Goal: Browse casually: Explore the website without a specific task or goal

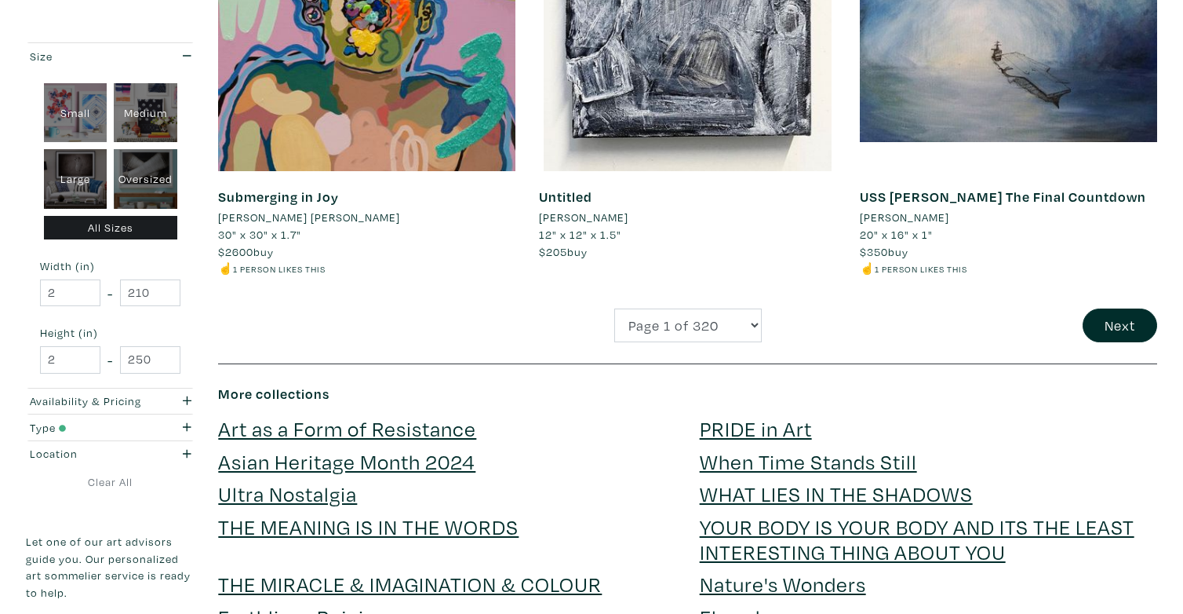
scroll to position [3469, 0]
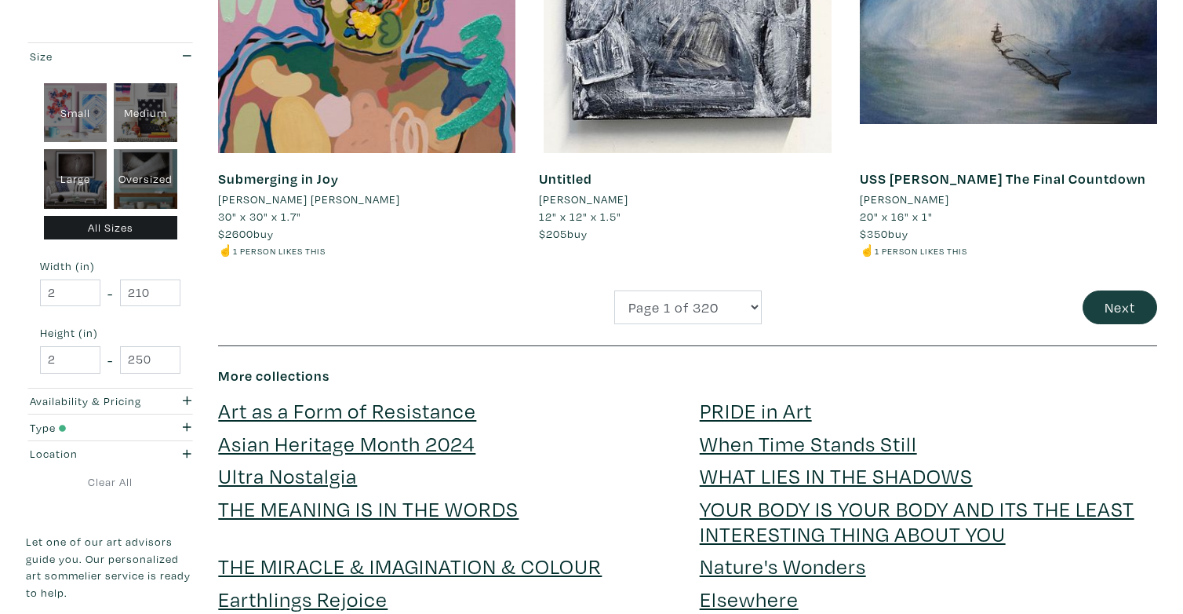
click at [1101, 290] on button "Next" at bounding box center [1120, 307] width 75 height 34
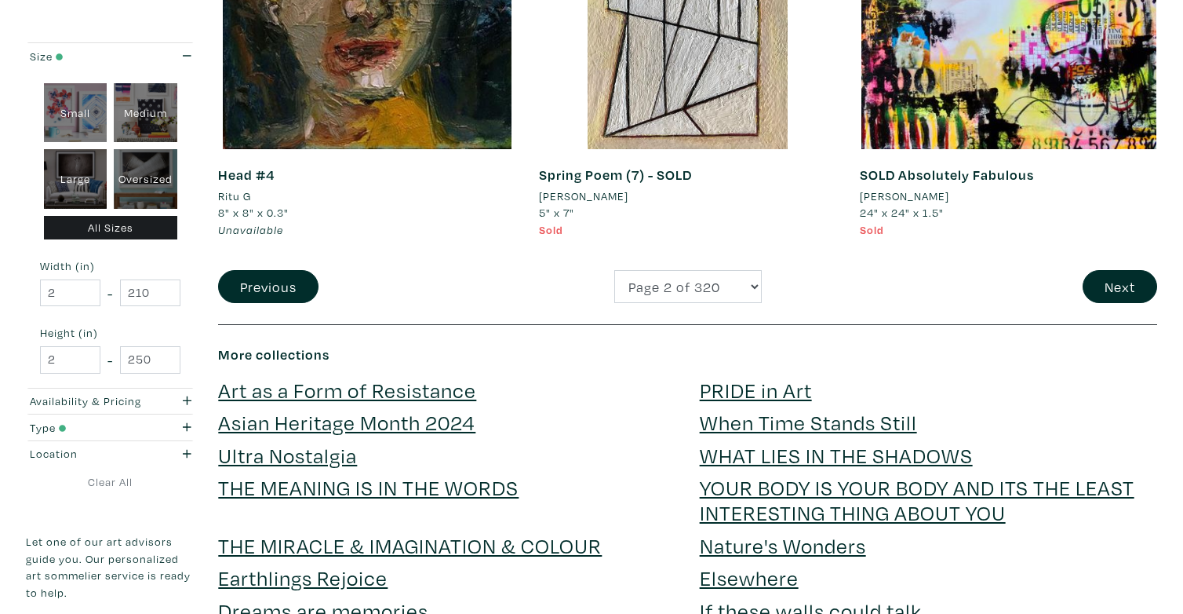
scroll to position [3455, 0]
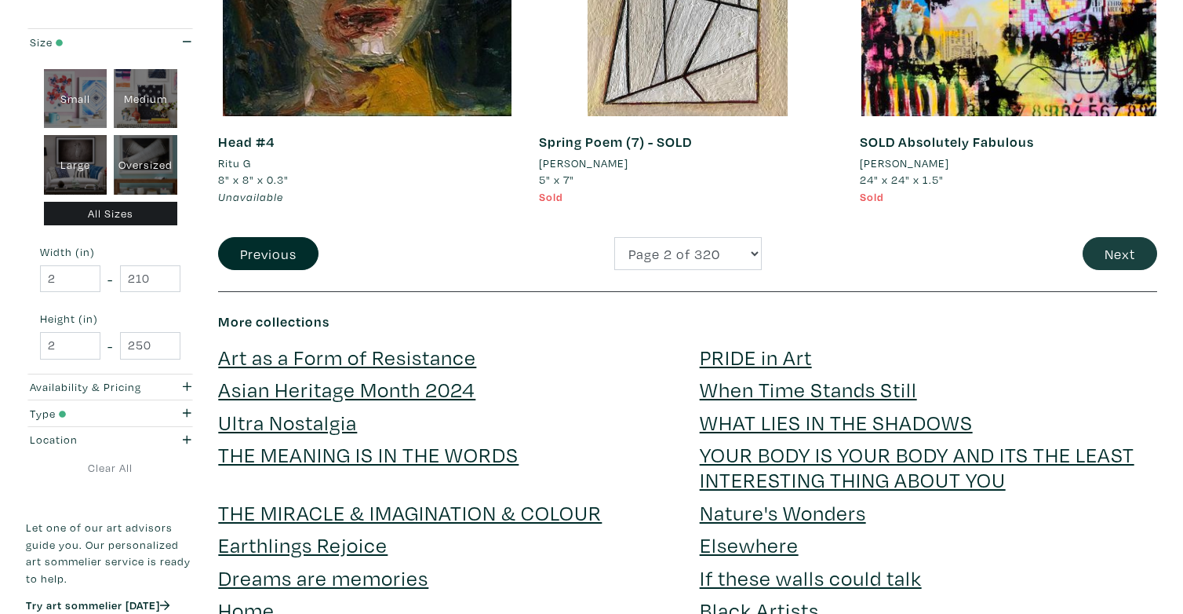
click at [1112, 237] on button "Next" at bounding box center [1120, 254] width 75 height 34
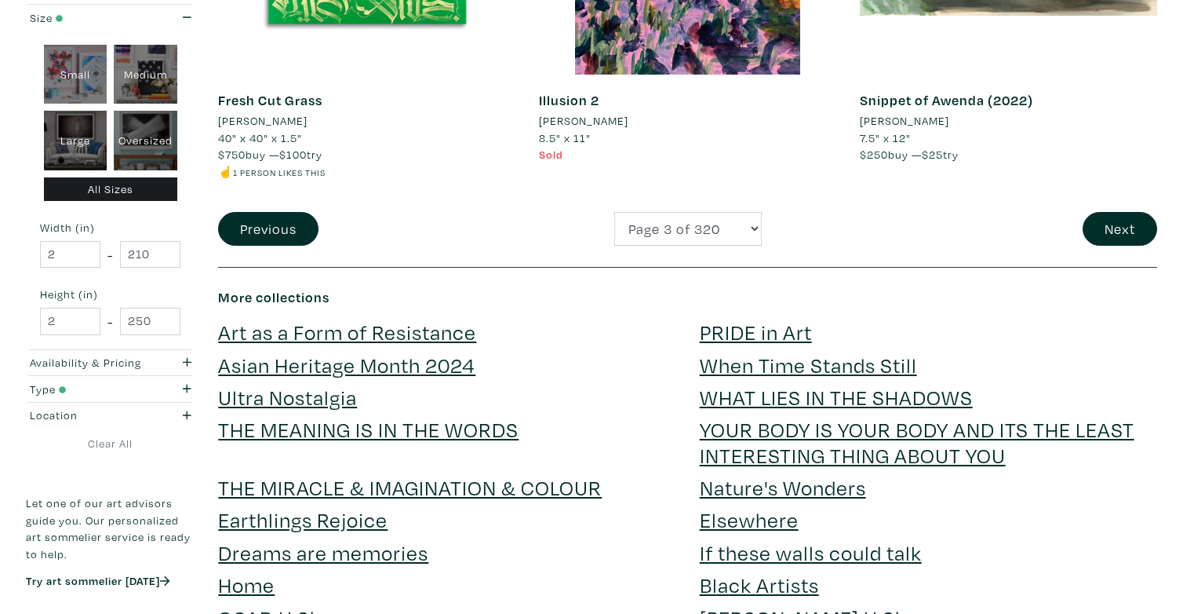
scroll to position [3518, 0]
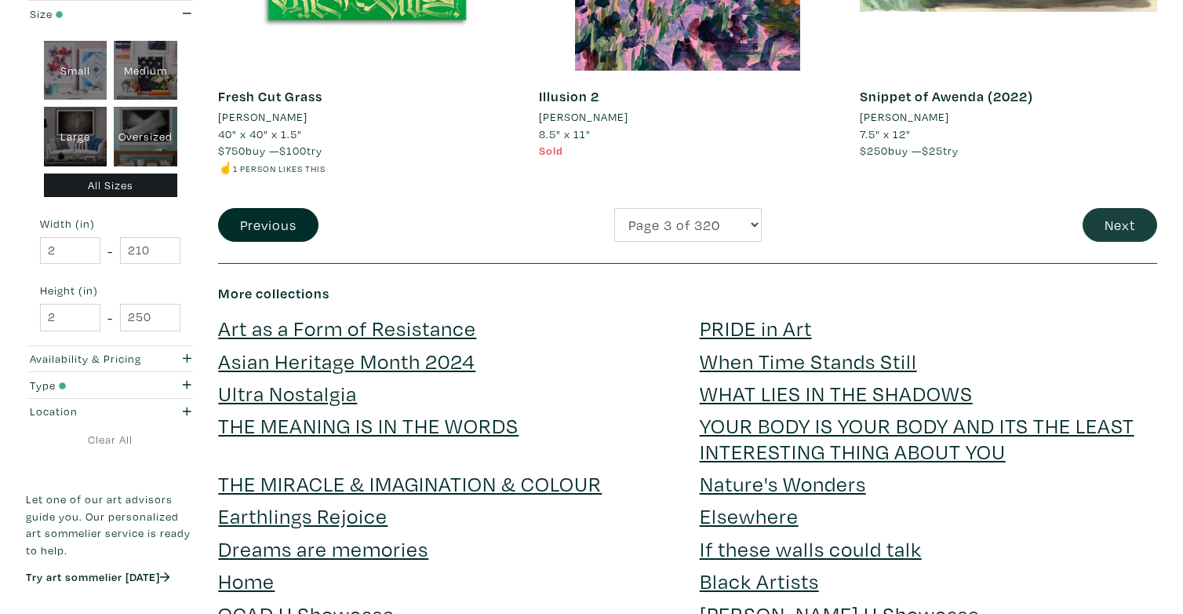
click at [1137, 208] on button "Next" at bounding box center [1120, 225] width 75 height 34
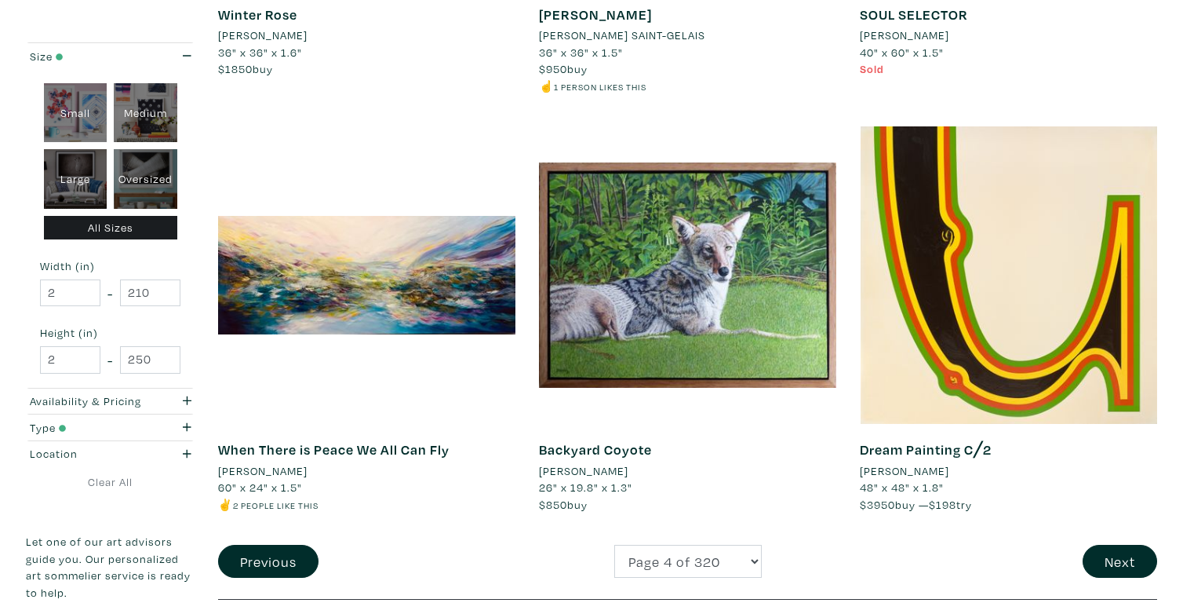
scroll to position [3167, 0]
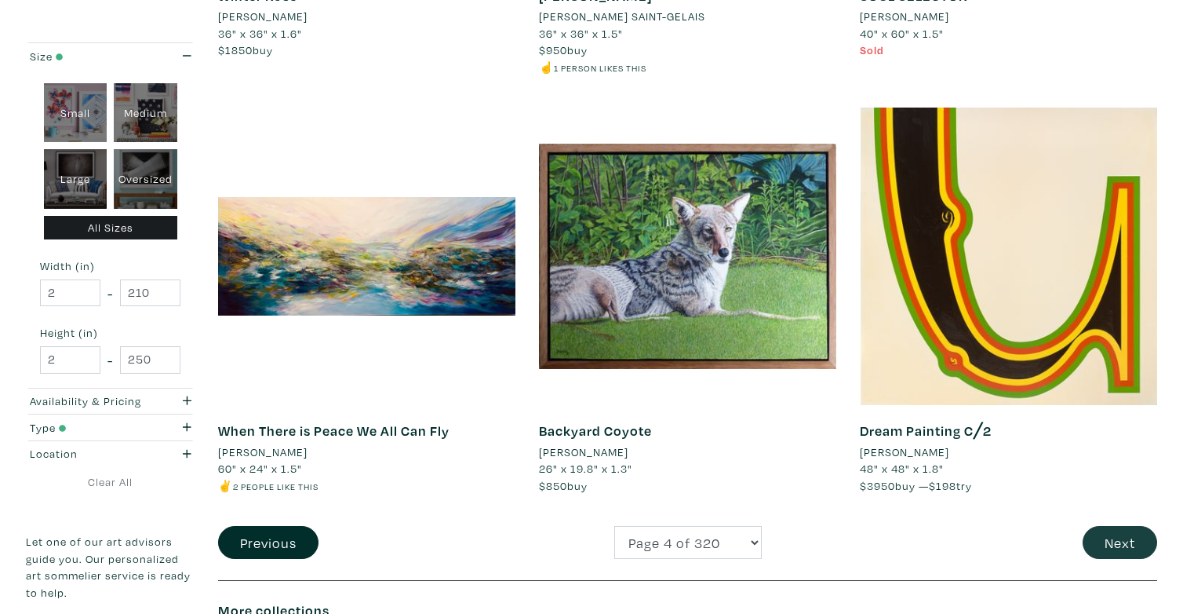
click at [1114, 526] on button "Next" at bounding box center [1120, 543] width 75 height 34
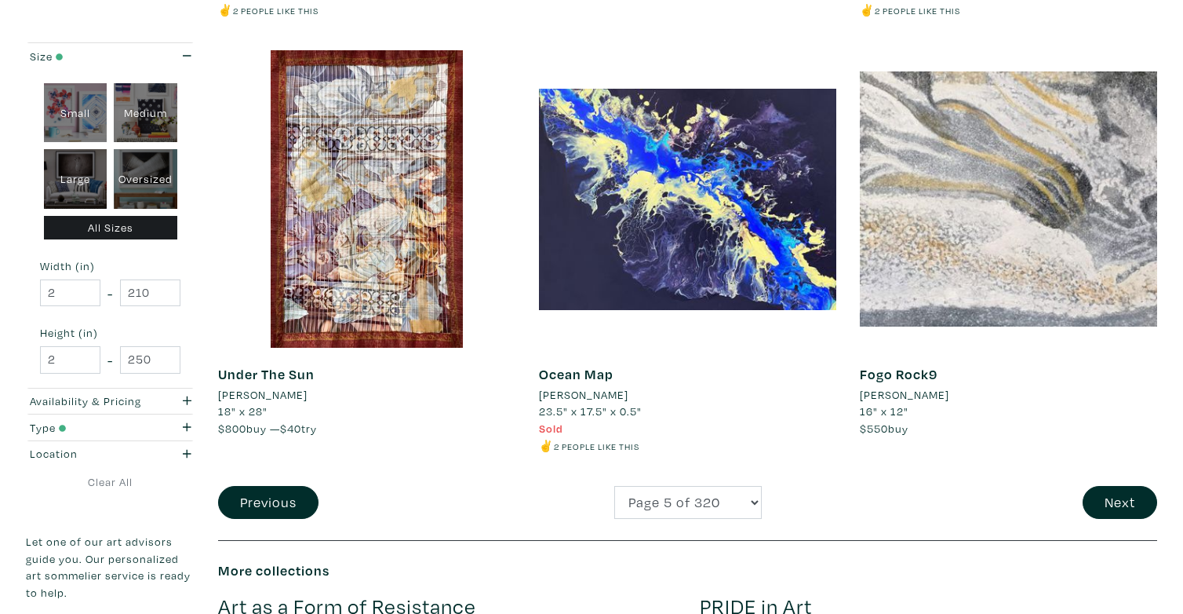
scroll to position [3258, 0]
click at [1110, 487] on button "Next" at bounding box center [1120, 503] width 75 height 34
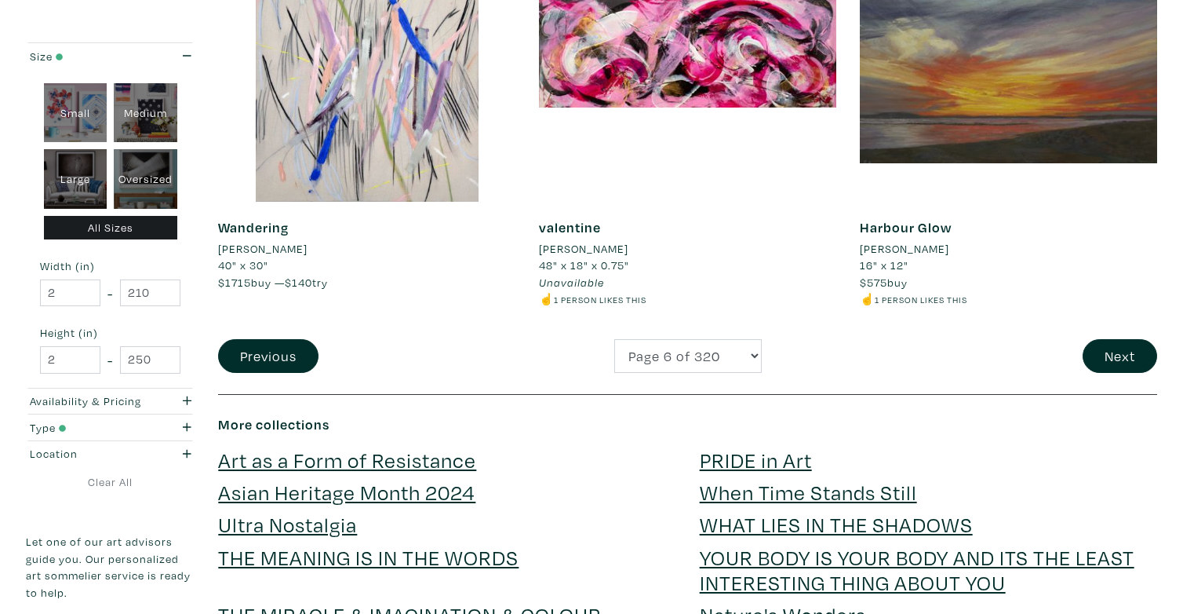
scroll to position [3444, 0]
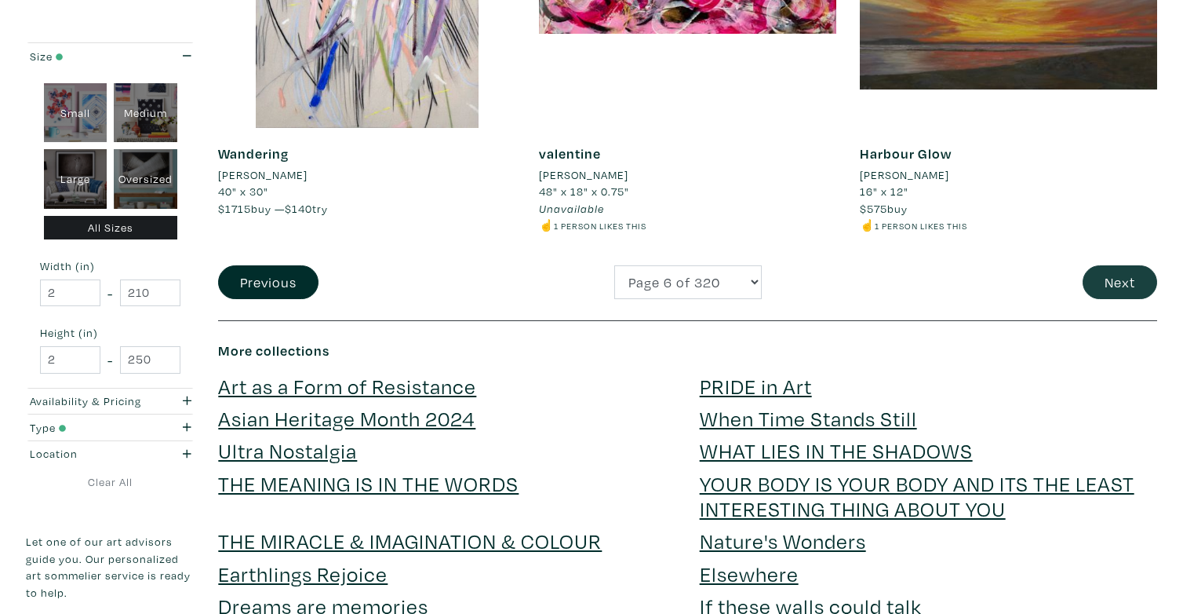
click at [1109, 268] on button "Next" at bounding box center [1120, 282] width 75 height 34
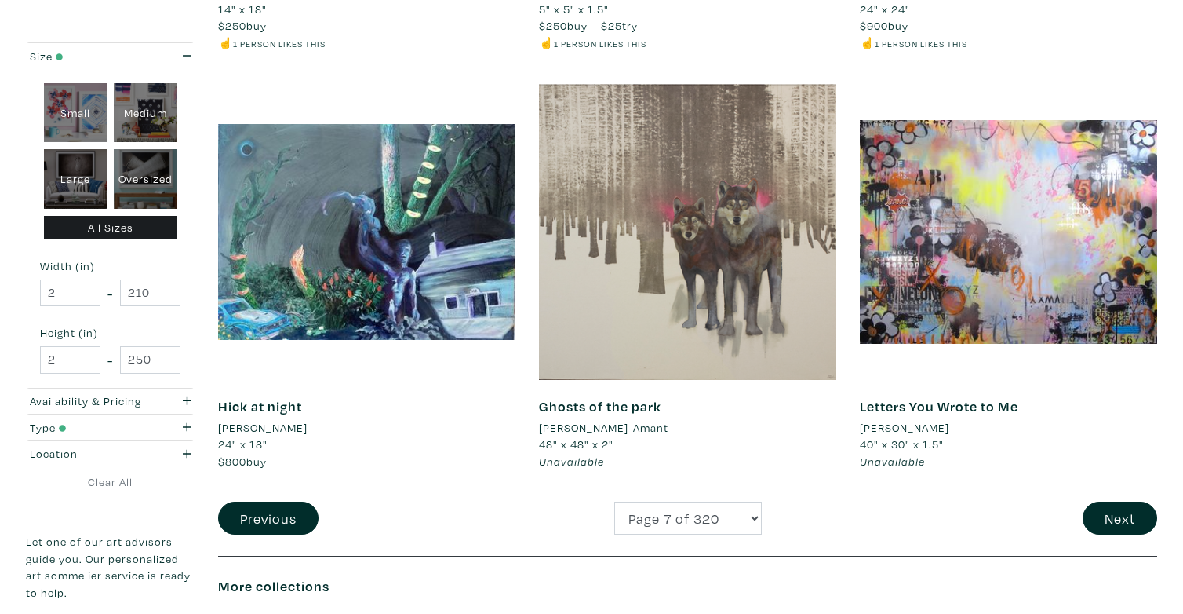
scroll to position [3207, 0]
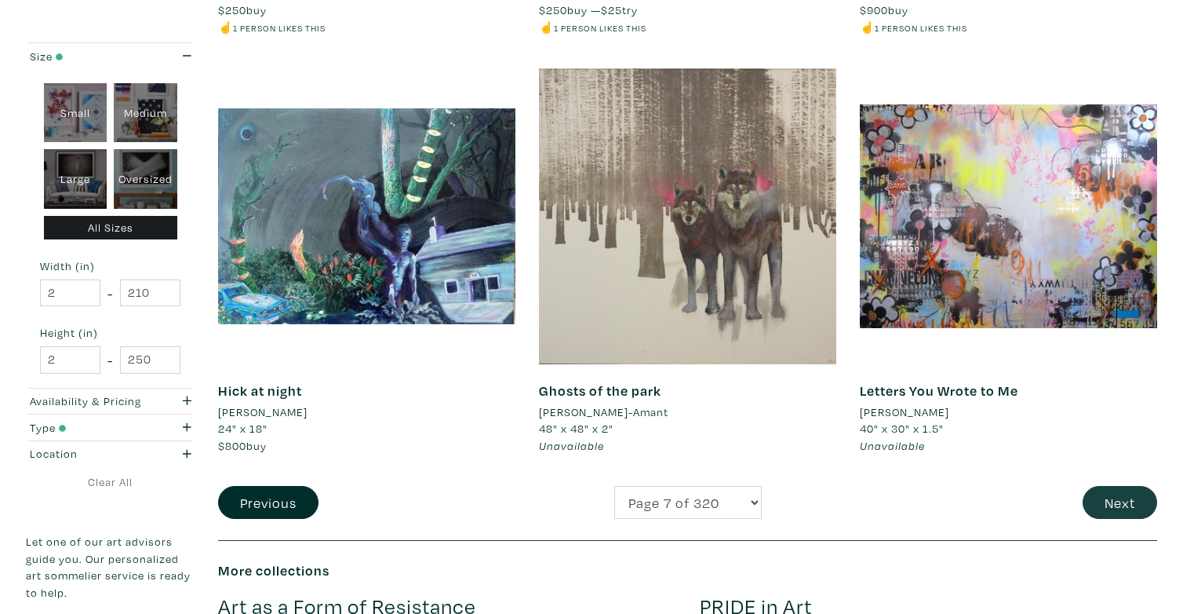
click at [1102, 486] on button "Next" at bounding box center [1120, 503] width 75 height 34
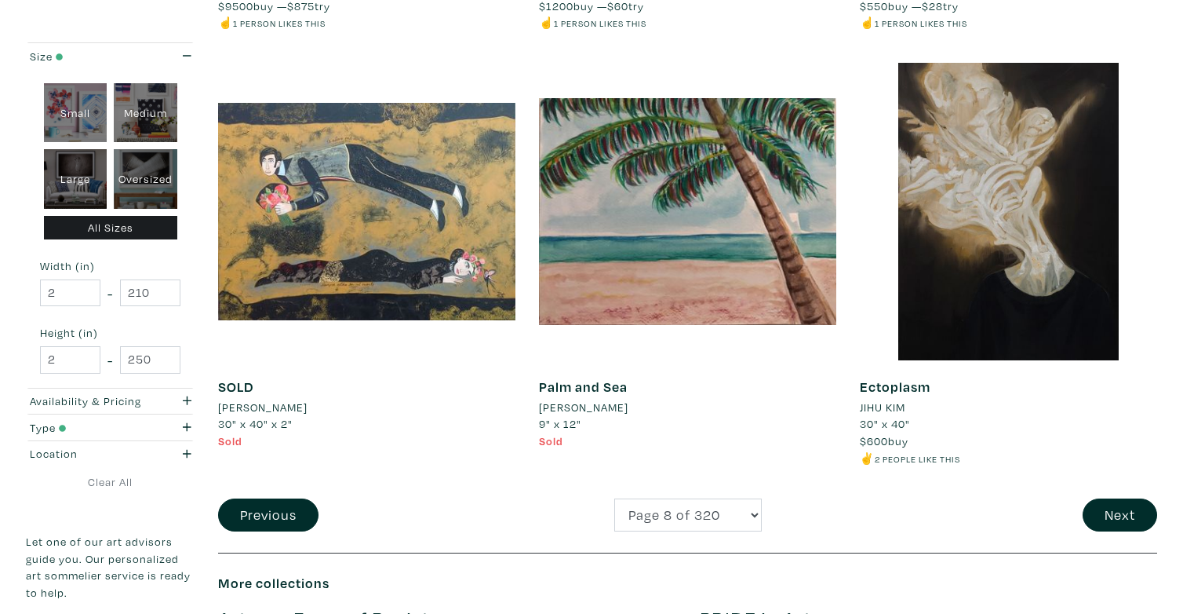
scroll to position [3259, 0]
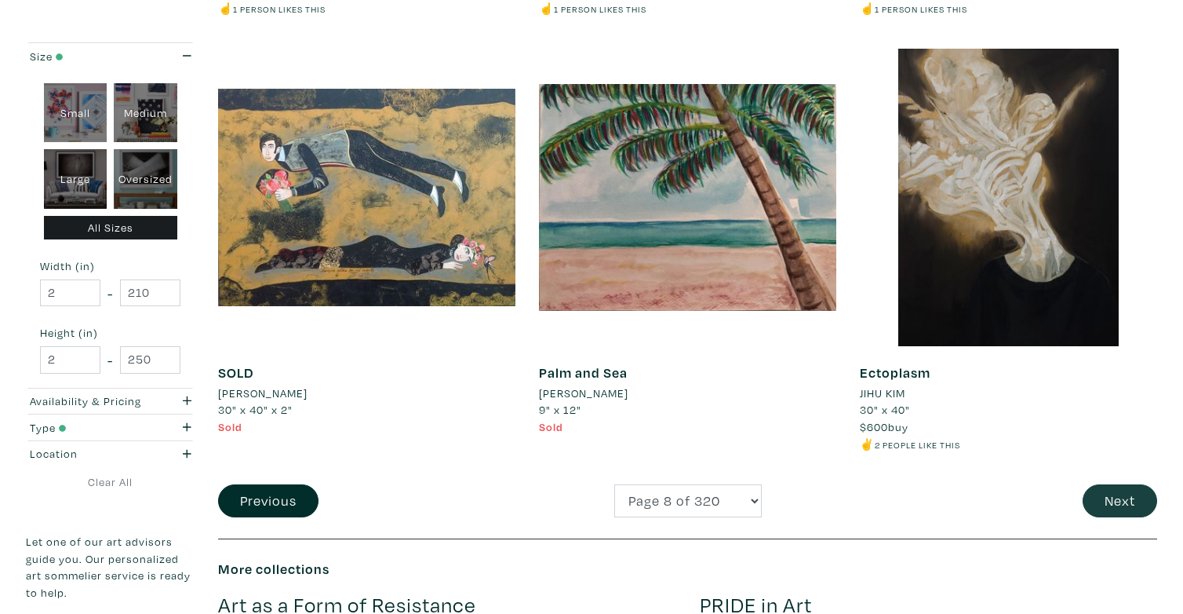
click at [1114, 494] on button "Next" at bounding box center [1120, 501] width 75 height 34
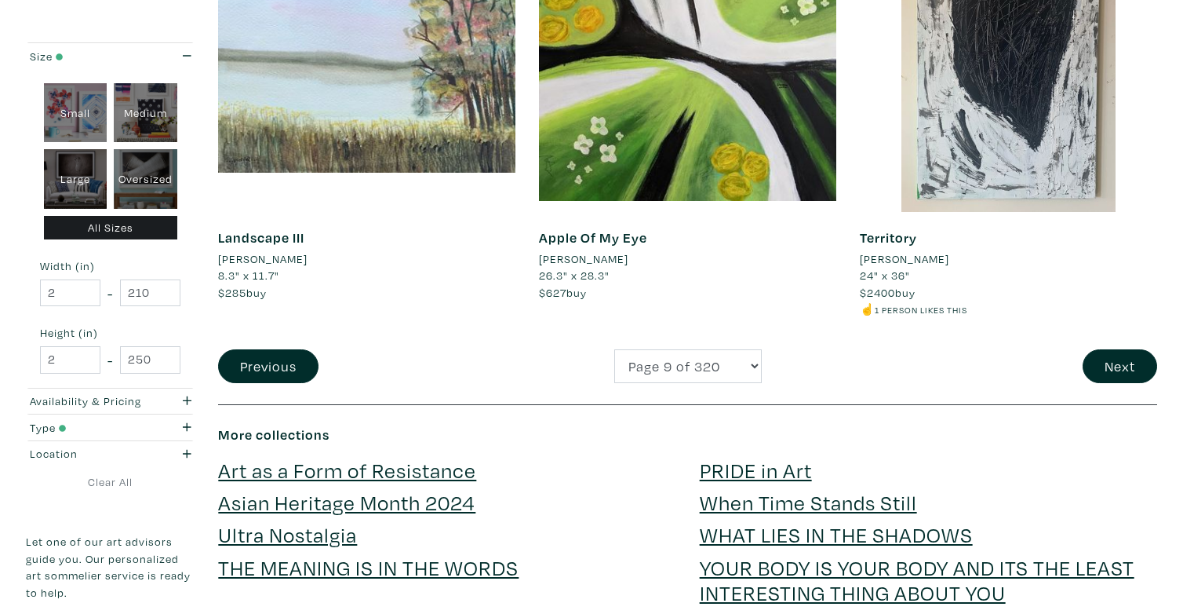
scroll to position [3388, 0]
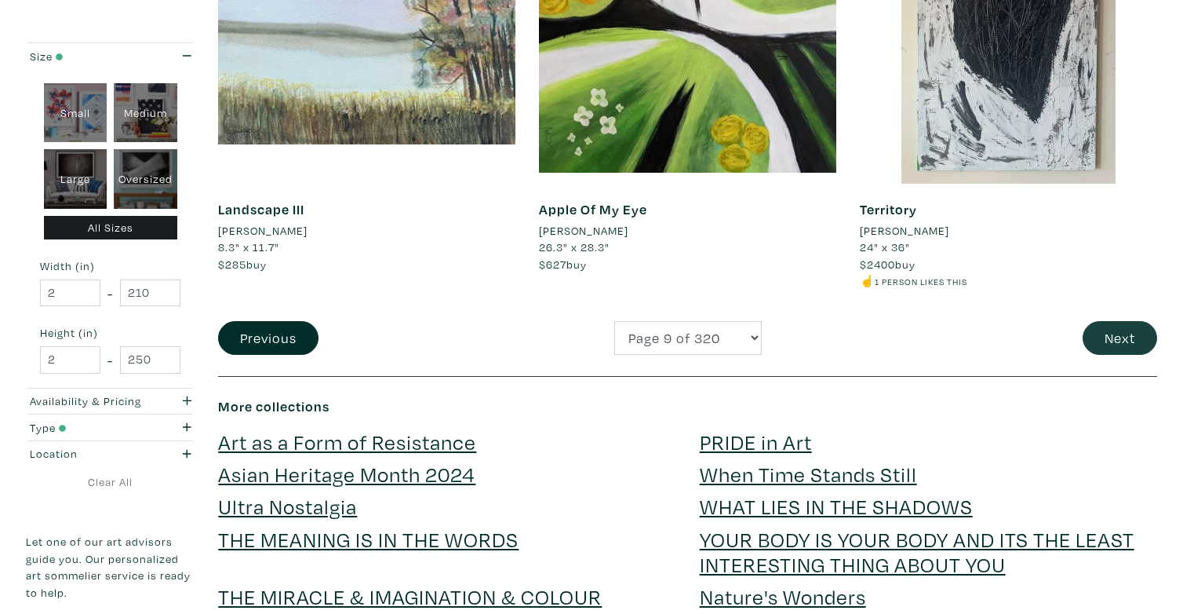
click at [1120, 323] on button "Next" at bounding box center [1120, 338] width 75 height 34
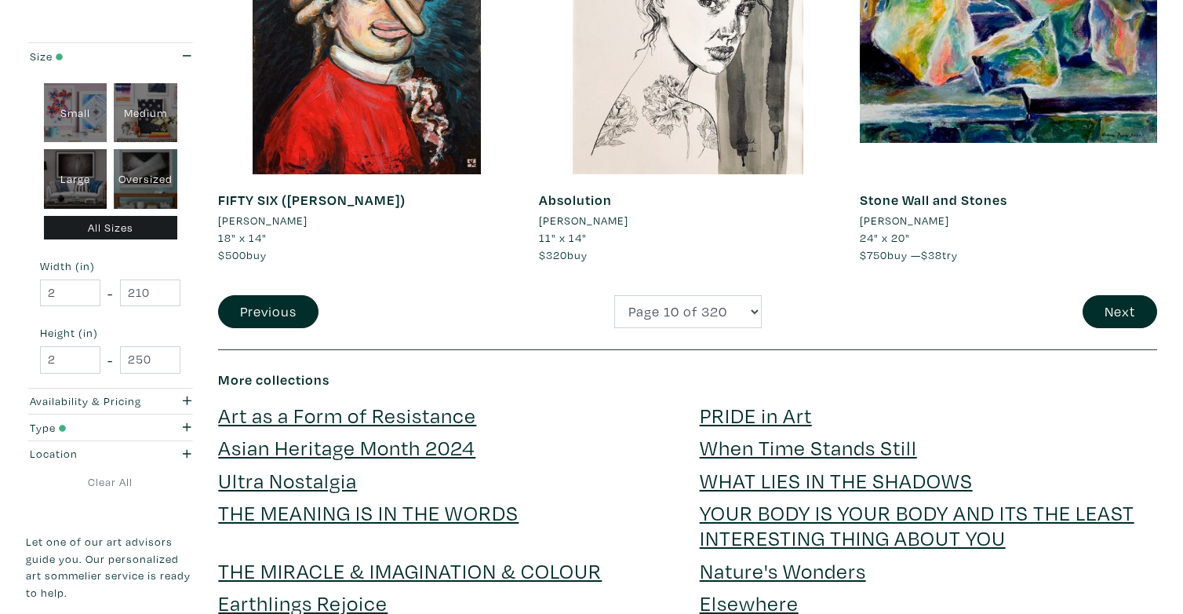
scroll to position [3276, 0]
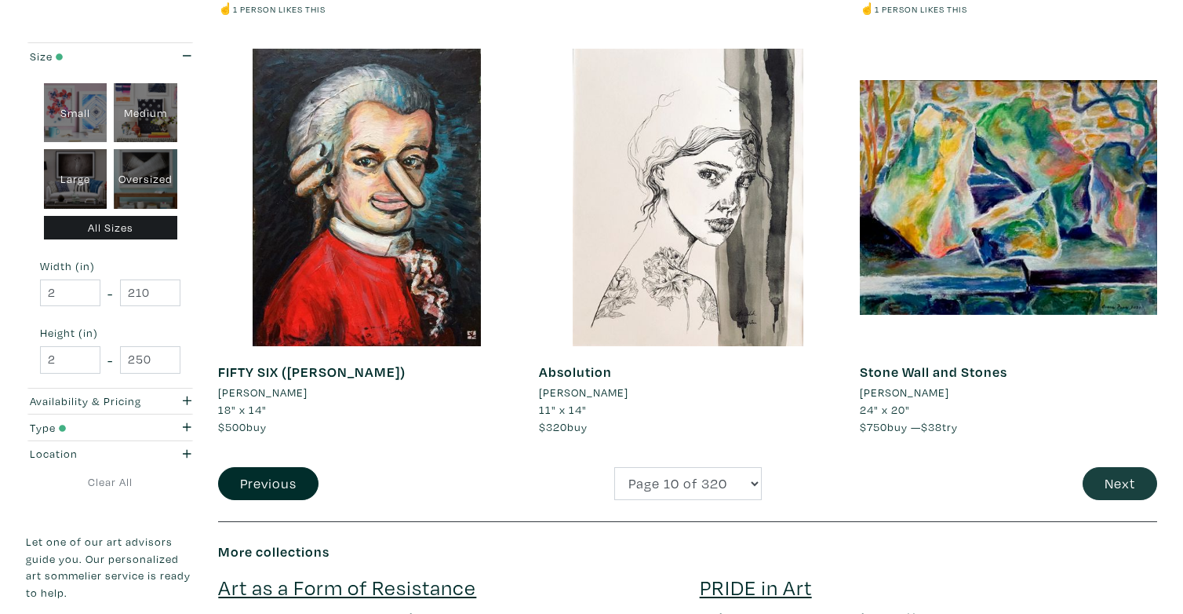
click at [1124, 467] on button "Next" at bounding box center [1120, 484] width 75 height 34
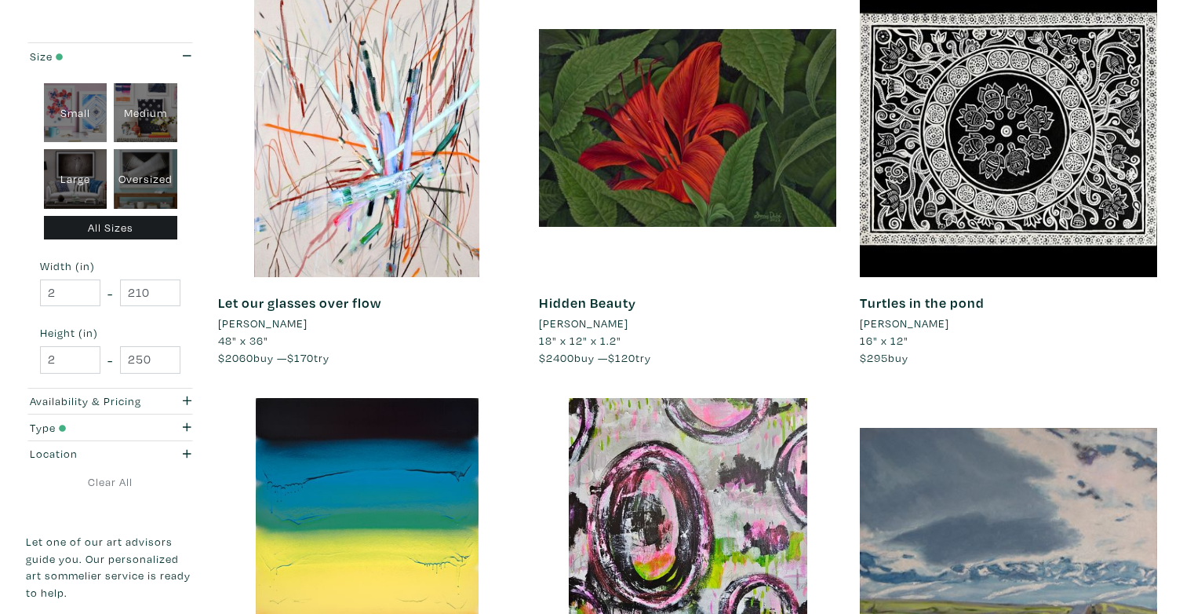
scroll to position [253, 0]
